Goal: Find specific page/section: Find specific page/section

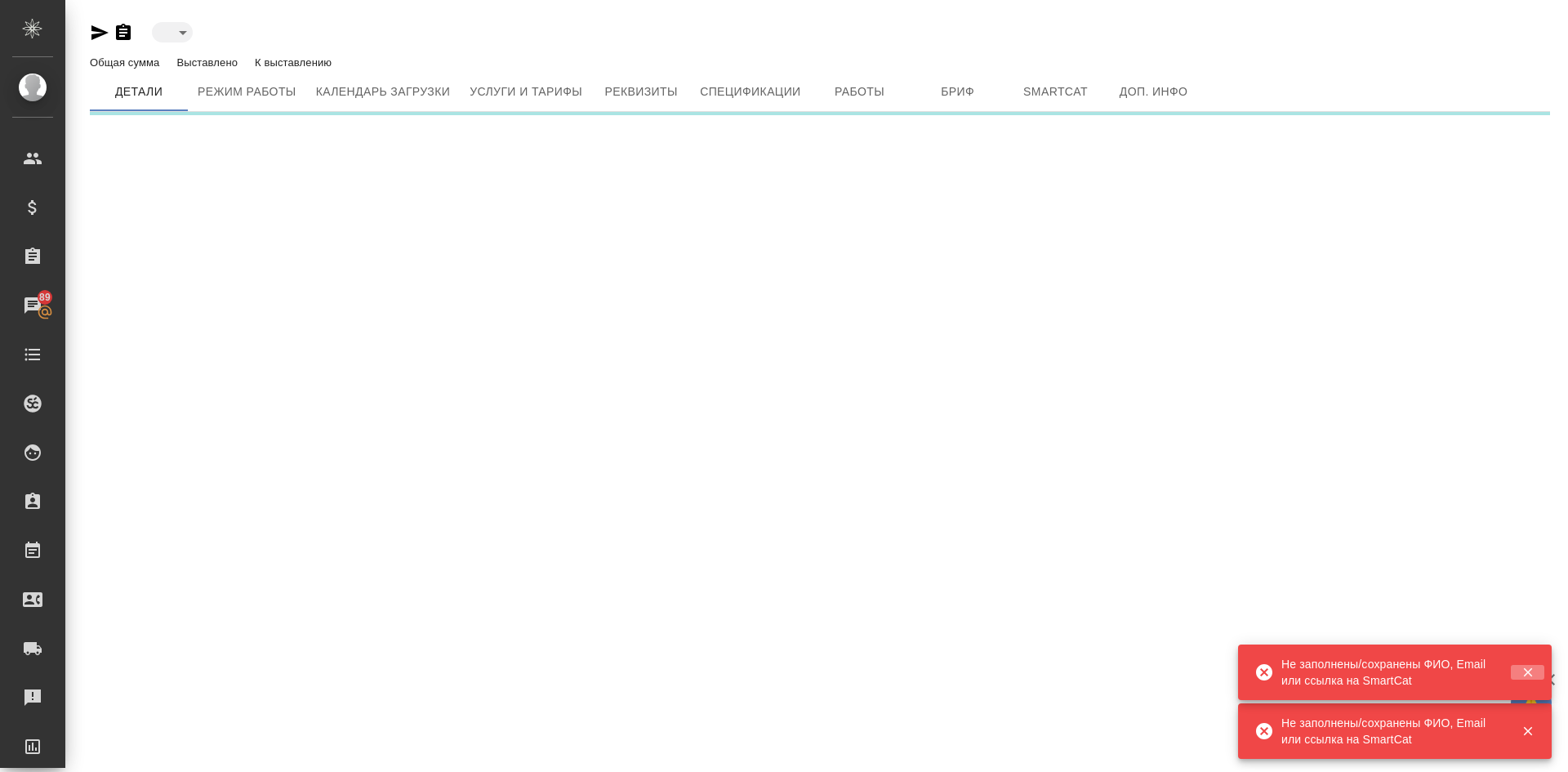
click at [1534, 671] on icon "button" at bounding box center [1527, 672] width 15 height 15
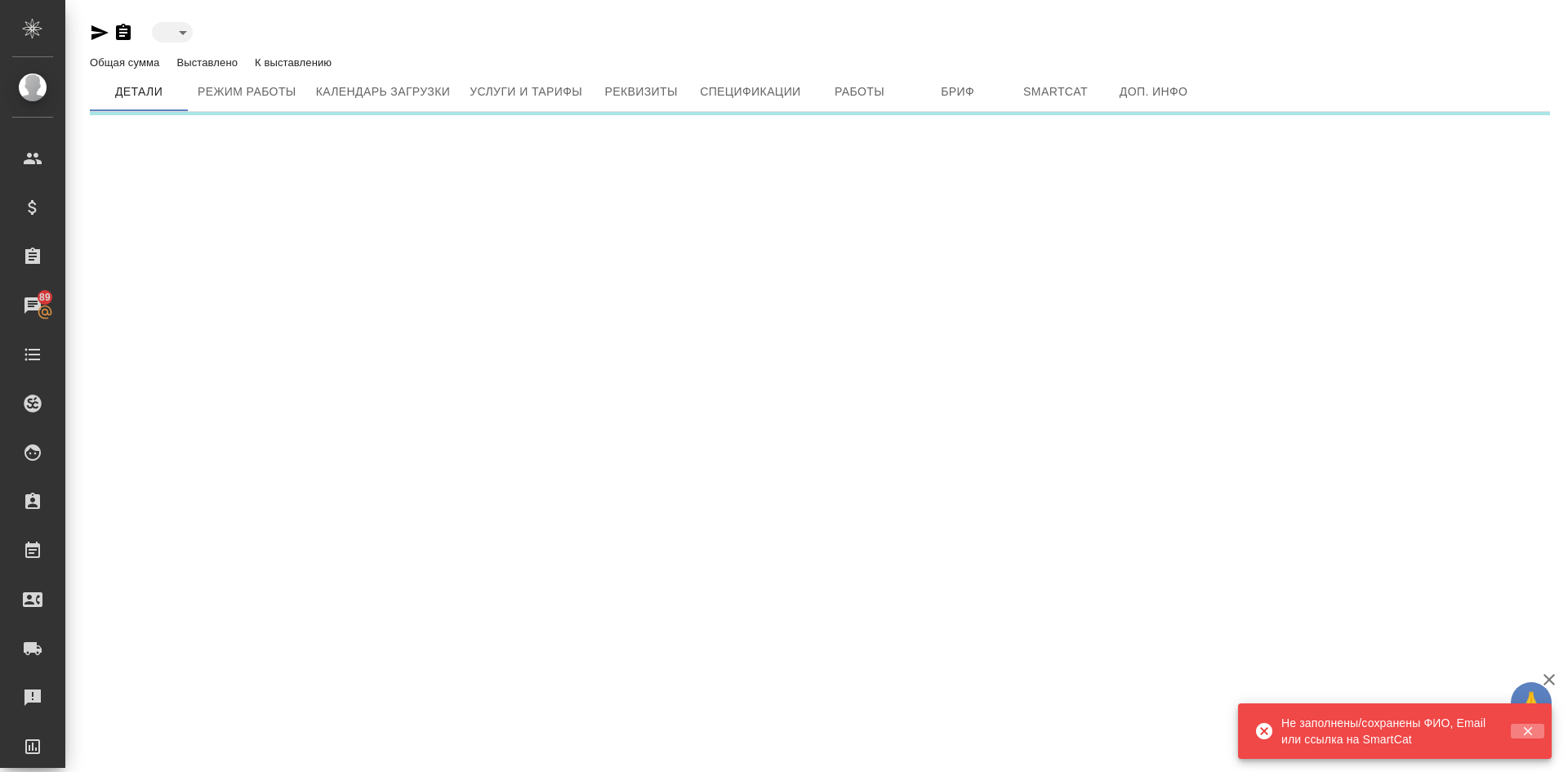
click at [1531, 731] on icon "button" at bounding box center [1527, 730] width 15 height 15
